Goal: Task Accomplishment & Management: Use online tool/utility

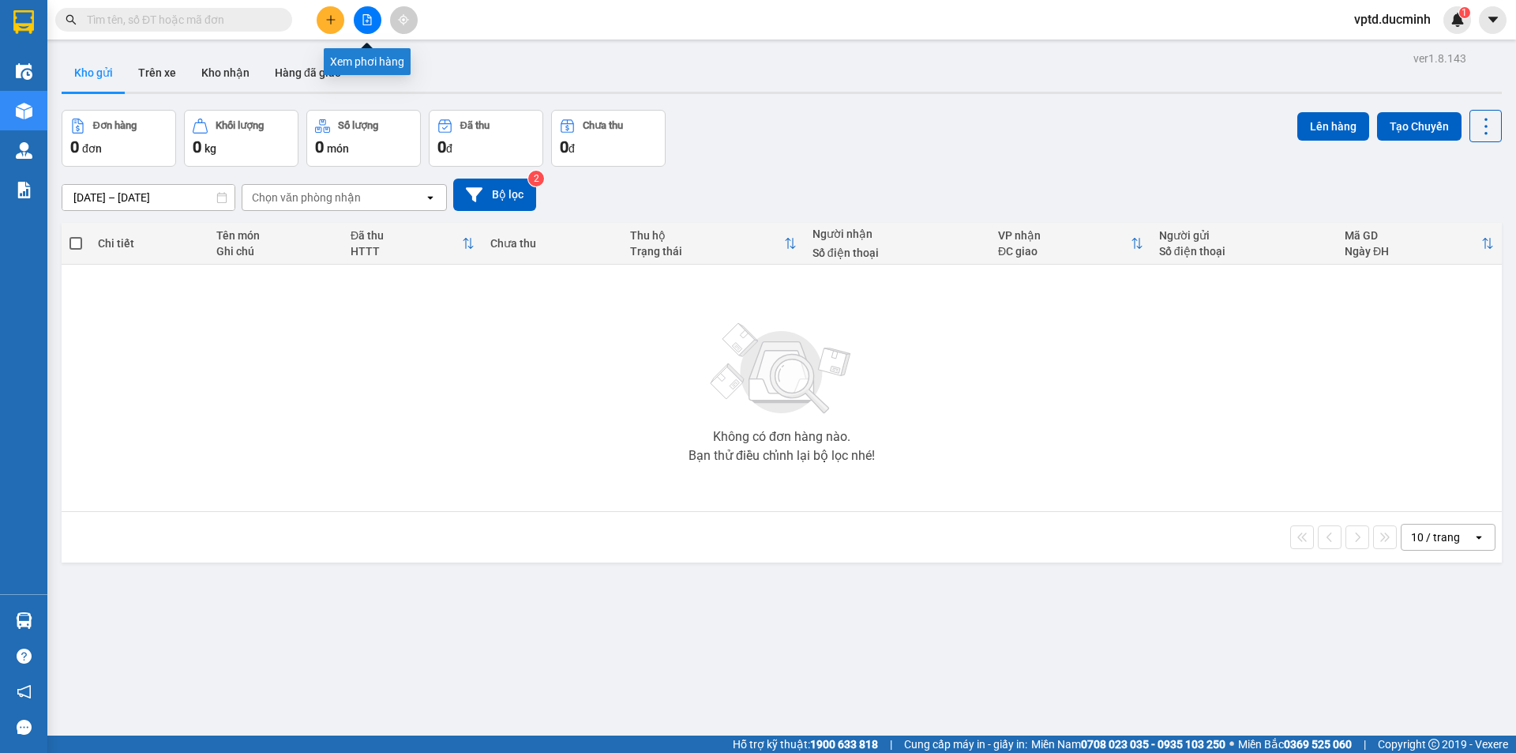
click at [363, 26] on button at bounding box center [368, 20] width 28 height 28
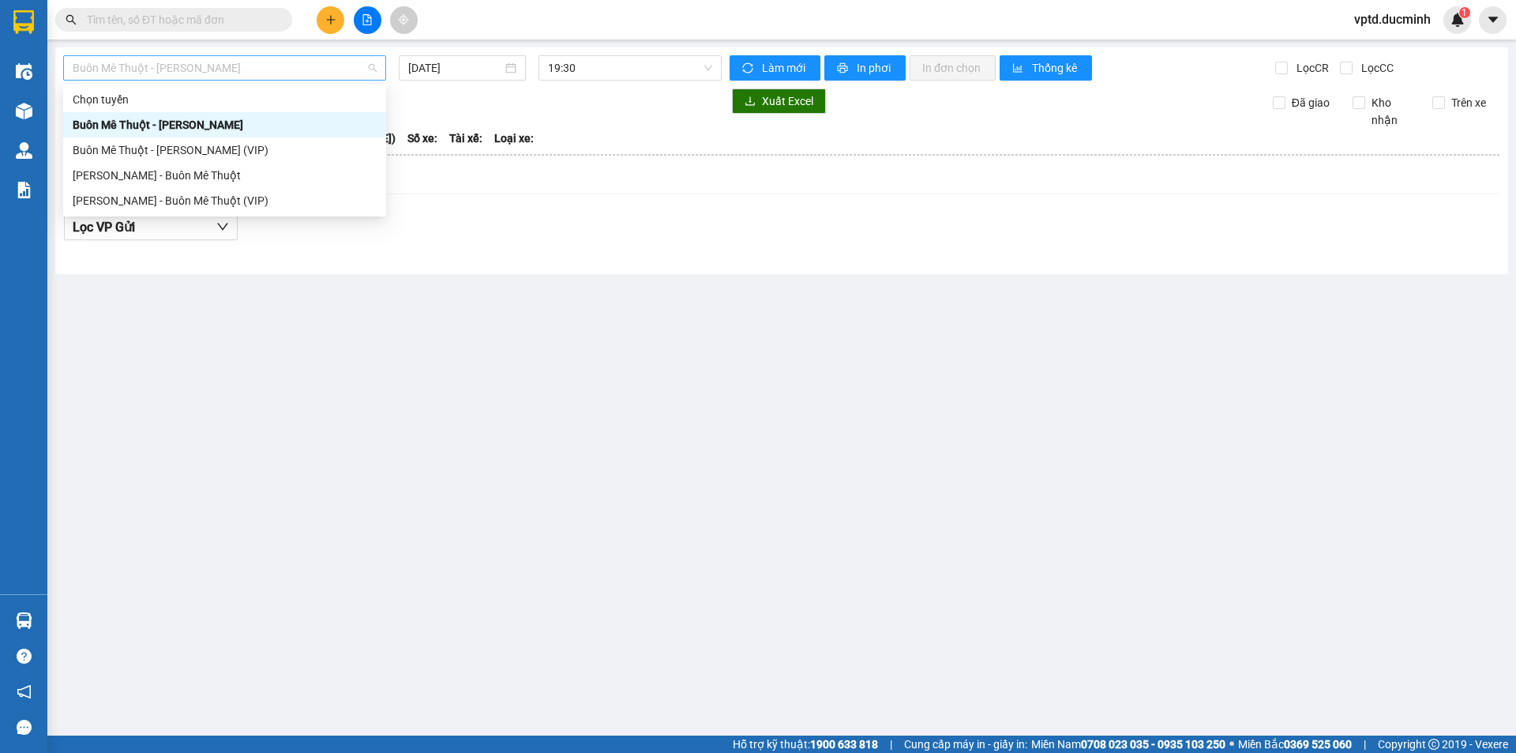
click at [313, 70] on span "Buôn Mê Thuột - [PERSON_NAME]" at bounding box center [225, 68] width 304 height 24
click at [226, 142] on div "Buôn Mê Thuột - [PERSON_NAME] (VIP)" at bounding box center [225, 149] width 304 height 17
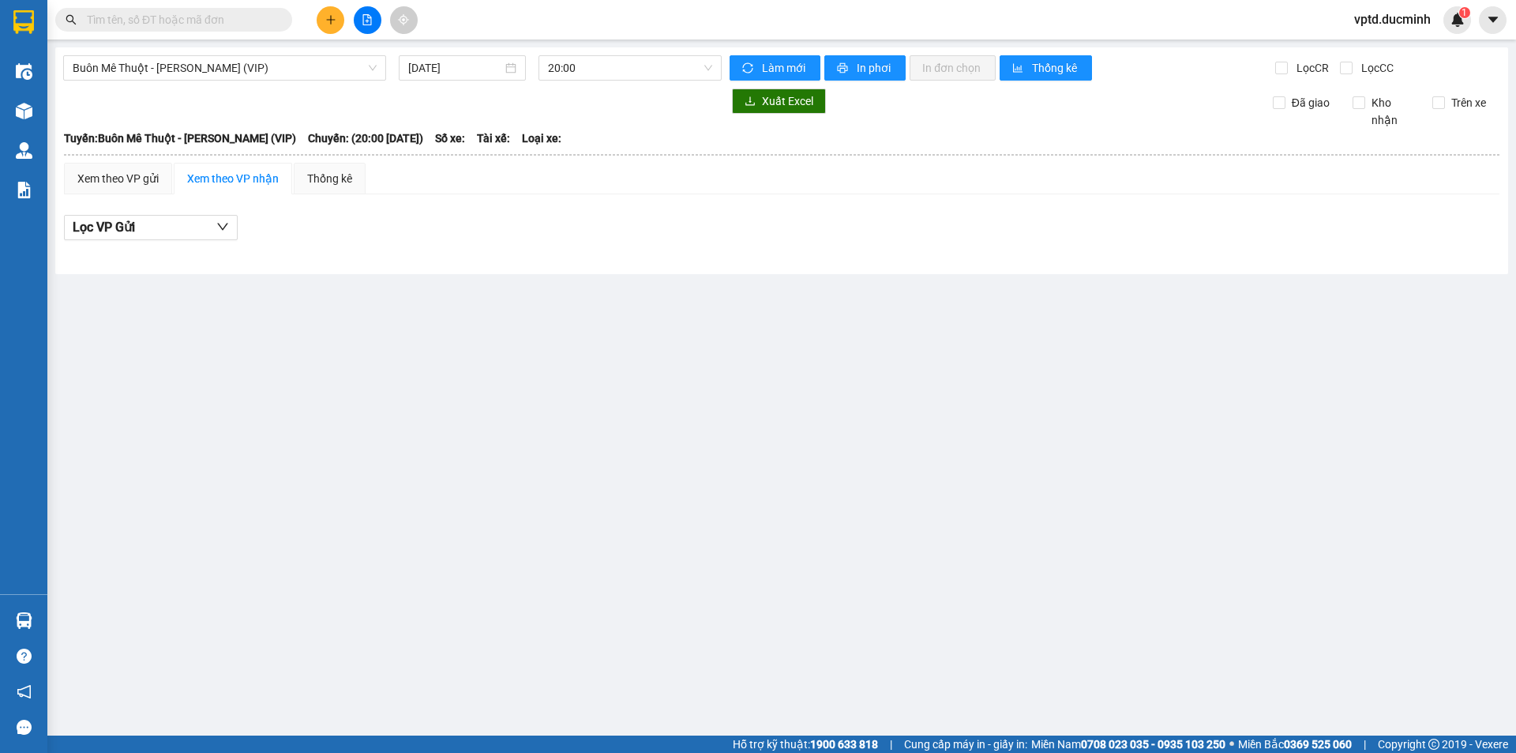
click at [478, 52] on div "Buôn Mê Thuột - [PERSON_NAME] (VIP) [DATE] 20:00 Làm mới In phơi In đơn chọn Th…" at bounding box center [781, 160] width 1453 height 227
click at [436, 64] on input "[DATE]" at bounding box center [455, 67] width 94 height 17
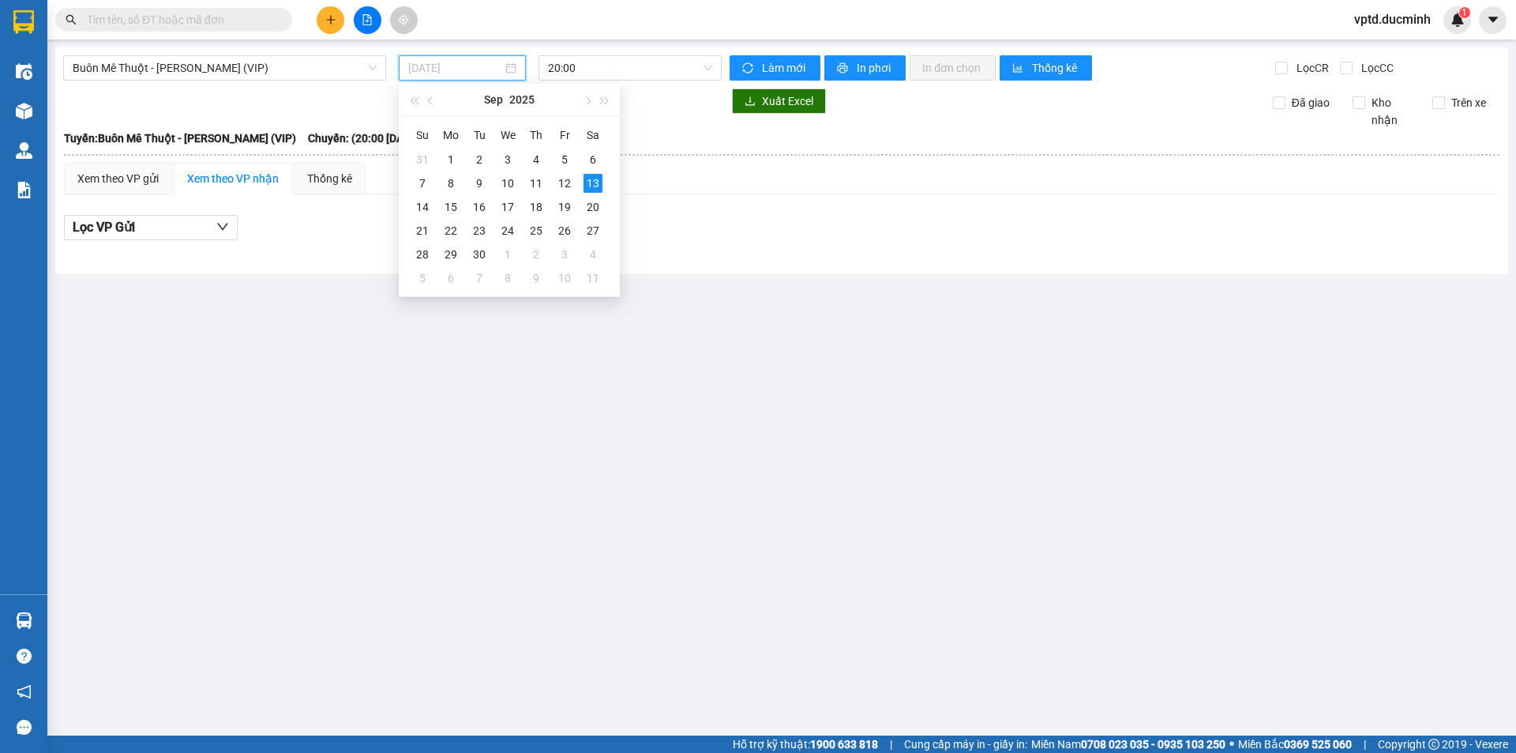
type input "[DATE]"
click at [299, 66] on span "Buôn Mê Thuột - [PERSON_NAME] (VIP)" at bounding box center [225, 68] width 304 height 24
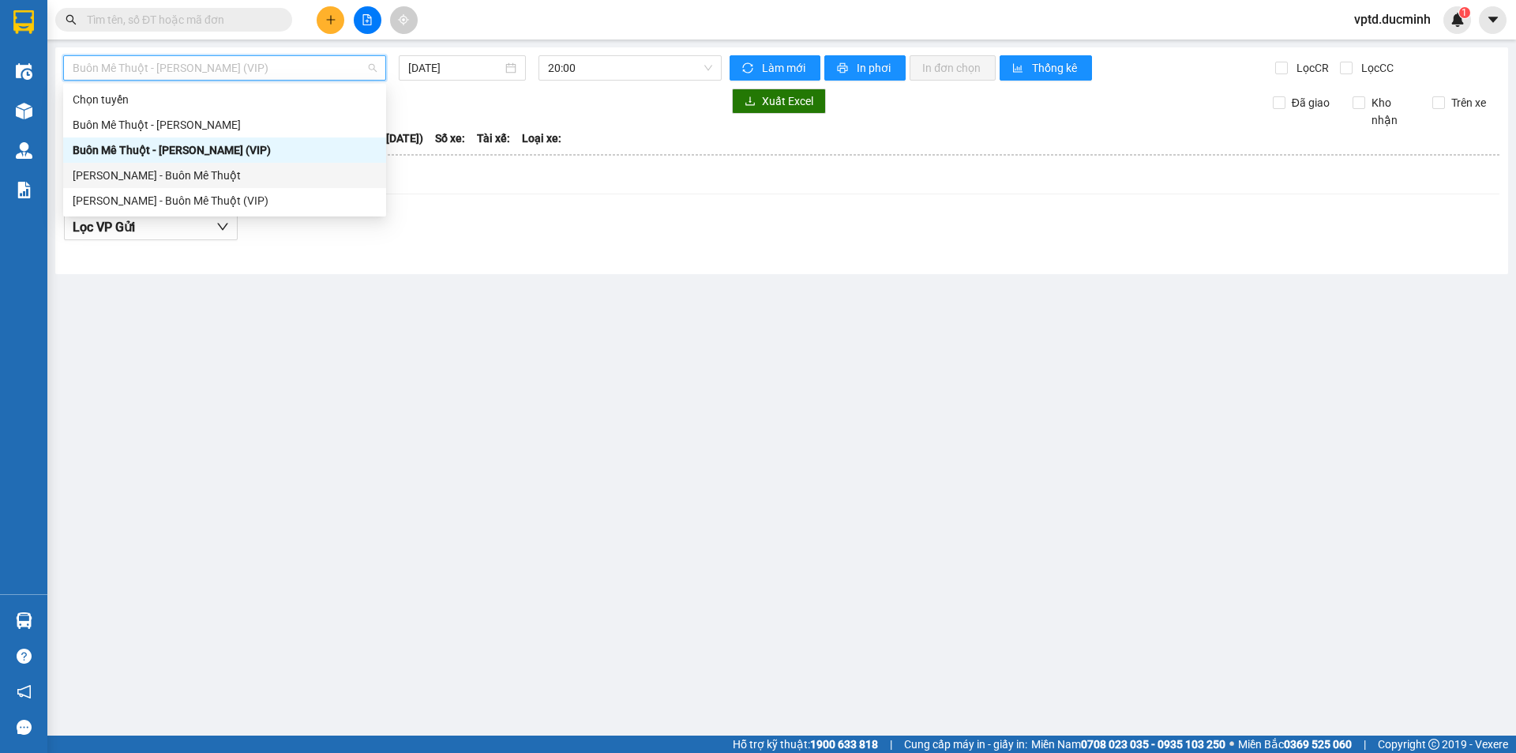
click at [209, 174] on div "[PERSON_NAME] - Buôn Mê Thuột" at bounding box center [225, 175] width 304 height 17
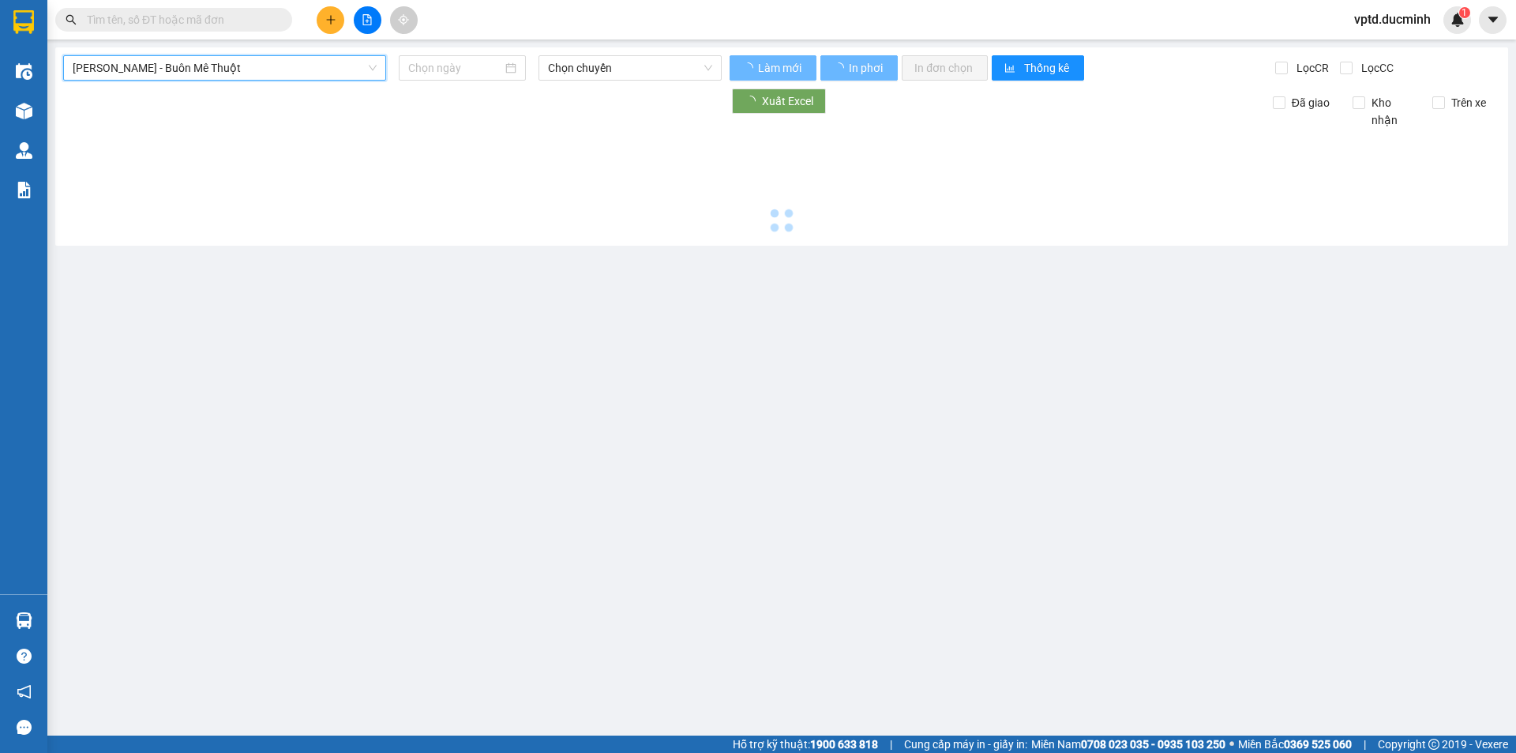
type input "[DATE]"
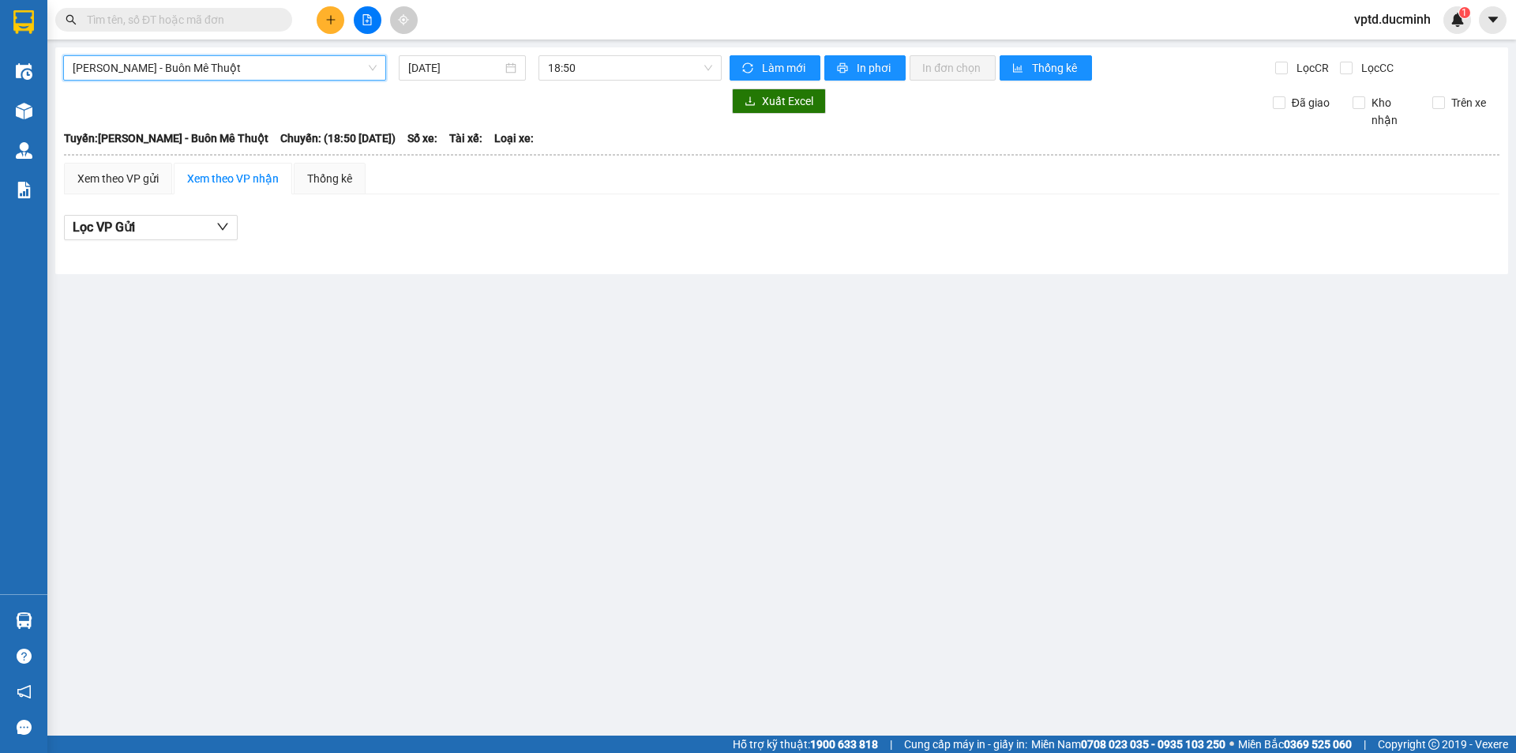
click at [294, 88] on div at bounding box center [392, 100] width 659 height 25
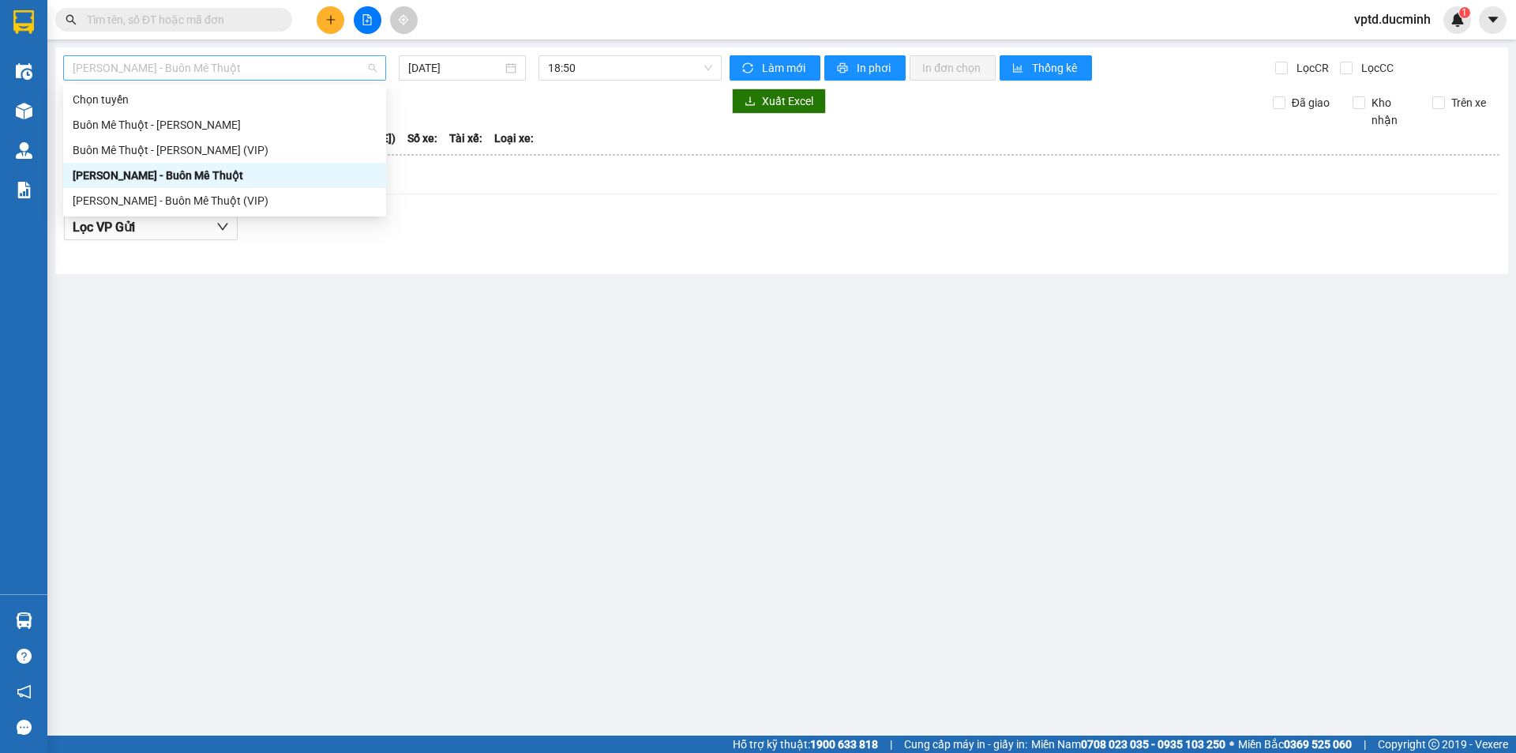
click at [304, 58] on span "[PERSON_NAME] - Buôn Mê Thuột" at bounding box center [225, 68] width 304 height 24
click at [239, 145] on div "Buôn Mê Thuột - [PERSON_NAME] (VIP)" at bounding box center [225, 149] width 304 height 17
type input "[DATE]"
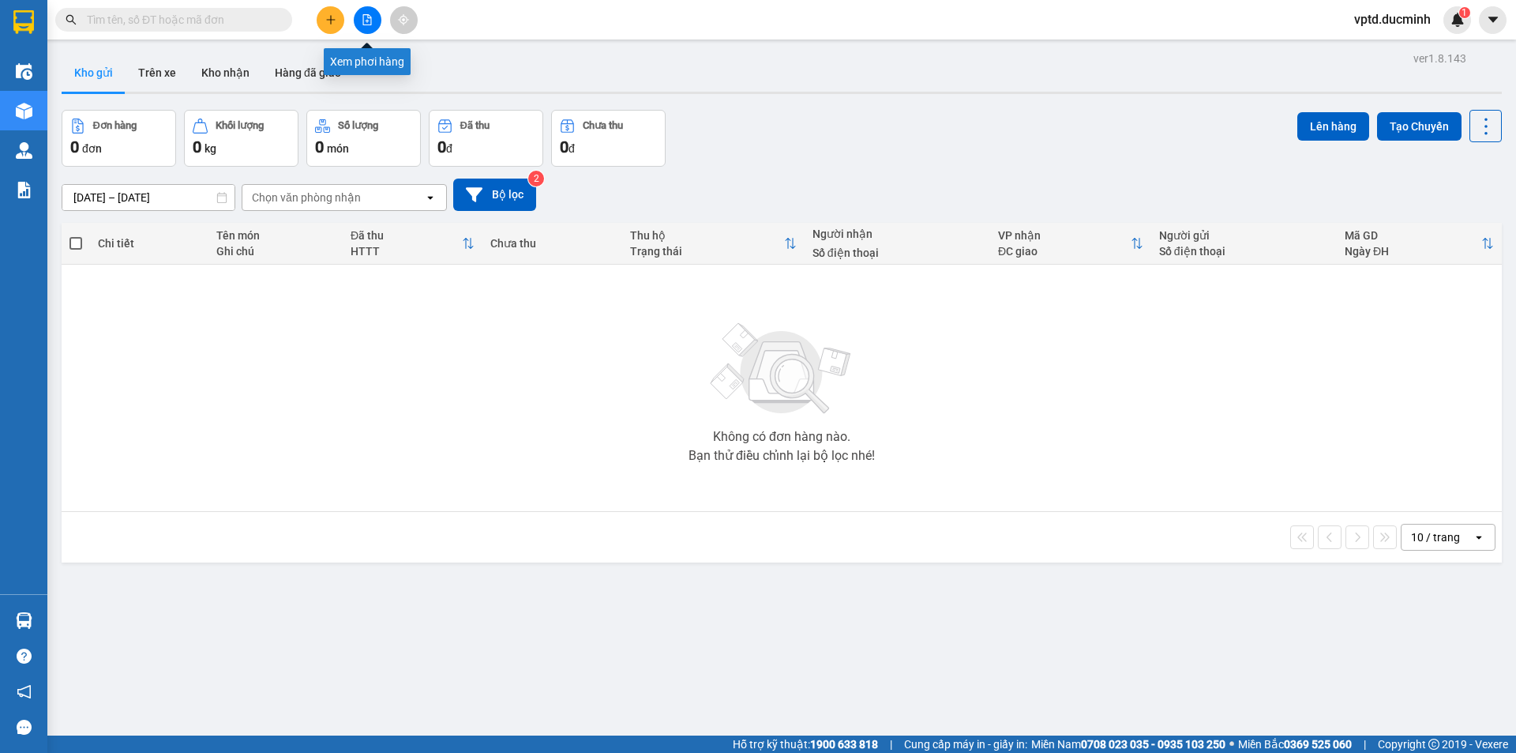
click at [366, 26] on button at bounding box center [368, 20] width 28 height 28
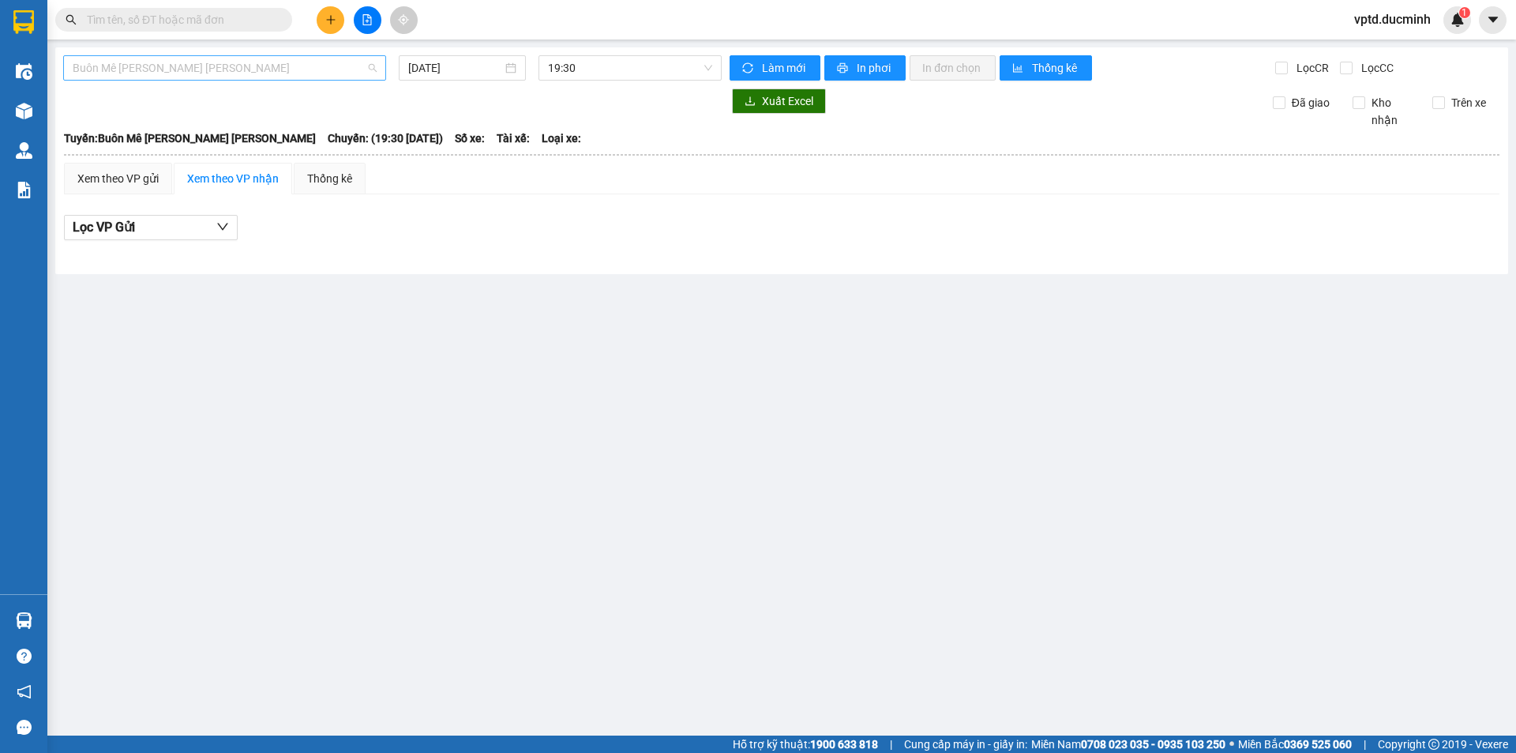
click at [321, 76] on span "Buôn Mê [PERSON_NAME] [PERSON_NAME]" at bounding box center [225, 68] width 304 height 24
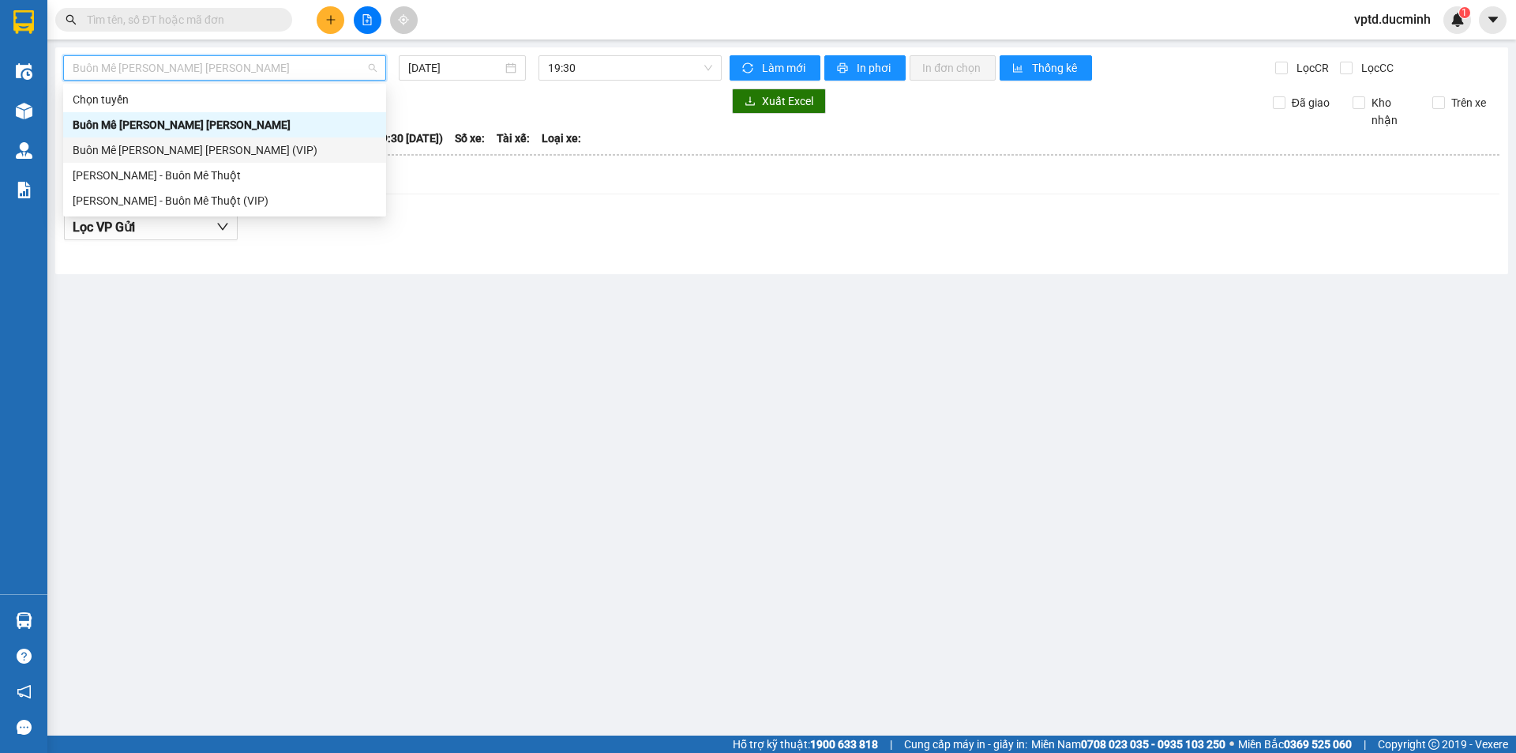
click at [233, 143] on div "Buôn Mê [PERSON_NAME] [PERSON_NAME] (VIP)" at bounding box center [225, 149] width 304 height 17
type input "[DATE]"
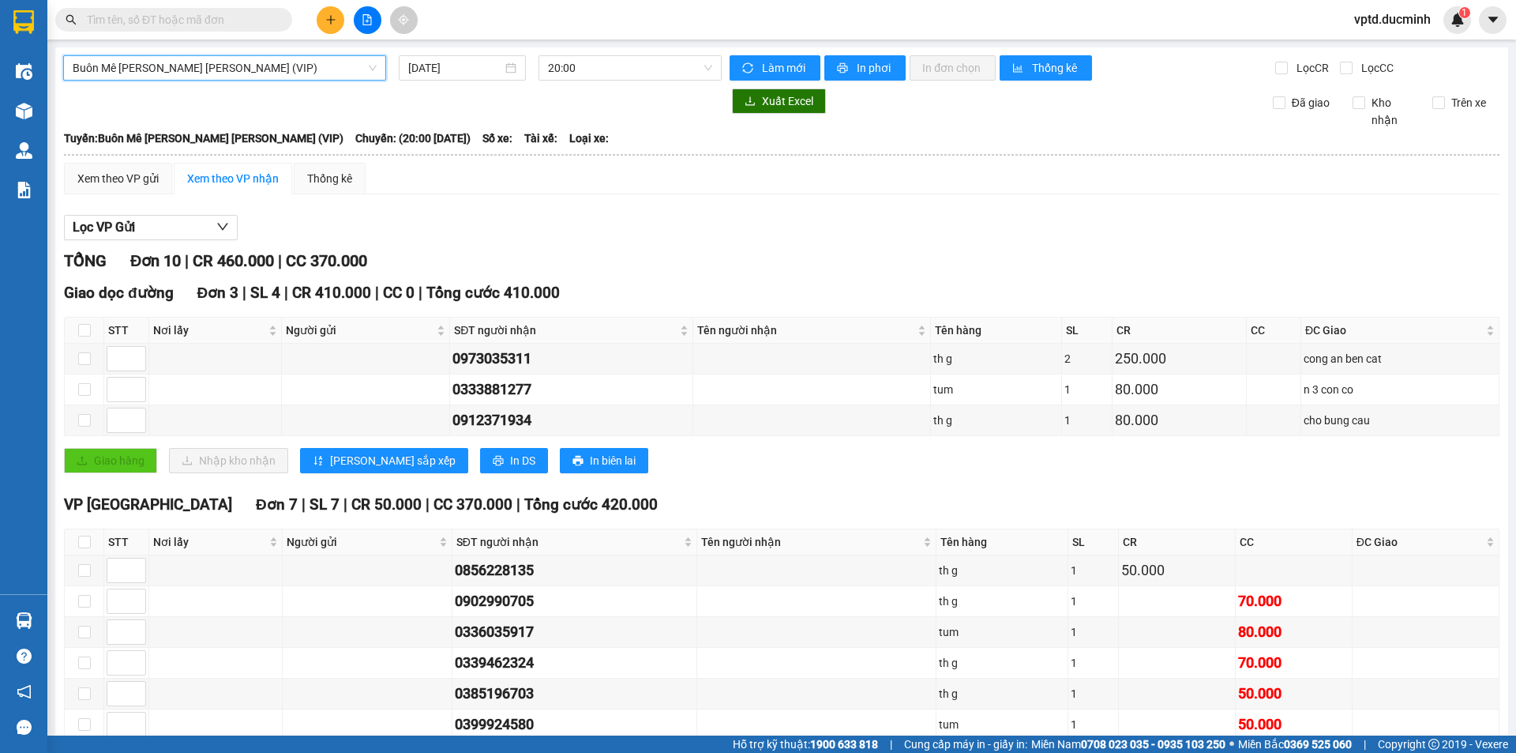
scroll to position [117, 0]
